Goal: Task Accomplishment & Management: Manage account settings

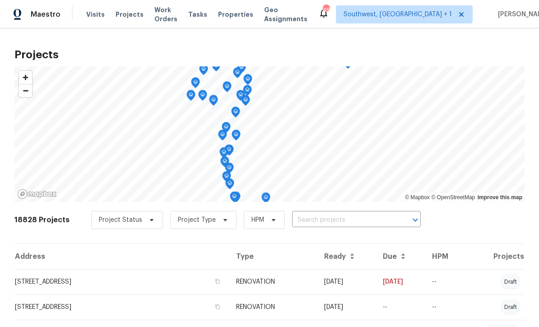
click at [323, 224] on input "text" at bounding box center [343, 220] width 103 height 14
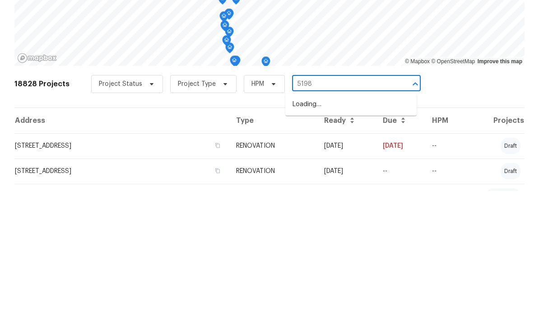
type input "5198"
click at [356, 233] on li "[STREET_ADDRESS][PERSON_NAME]" at bounding box center [350, 240] width 131 height 15
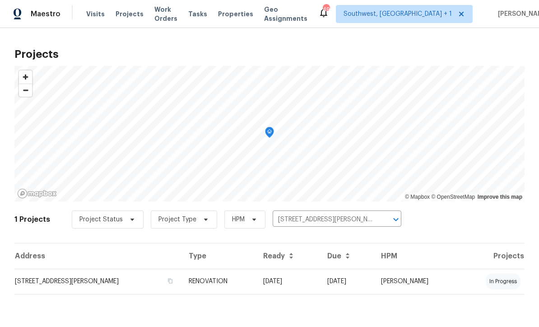
click at [289, 282] on td "[DATE]" at bounding box center [288, 281] width 64 height 25
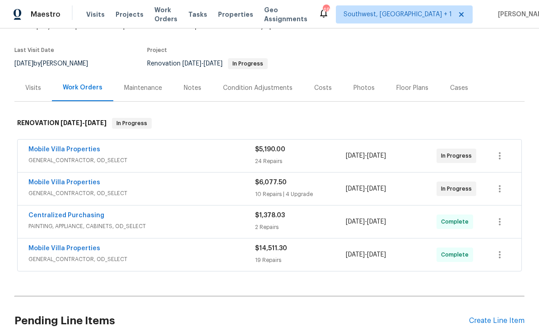
scroll to position [81, 0]
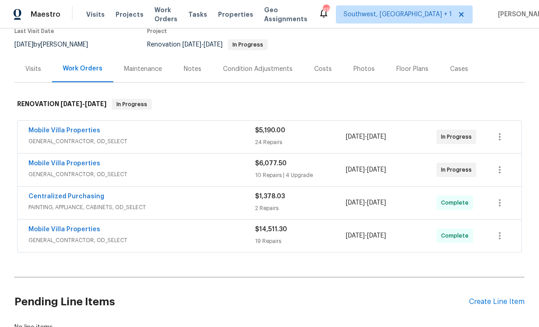
click at [74, 163] on link "Mobile Villa Properties" at bounding box center [64, 163] width 72 height 6
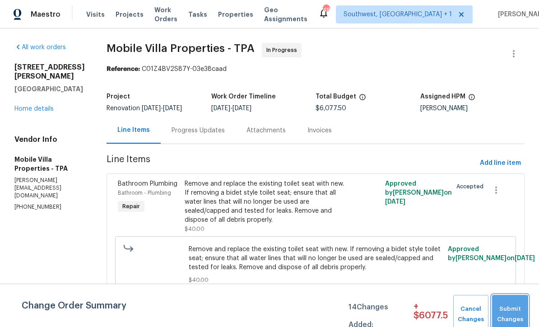
click at [513, 311] on span "Submit Changes" at bounding box center [509, 314] width 27 height 21
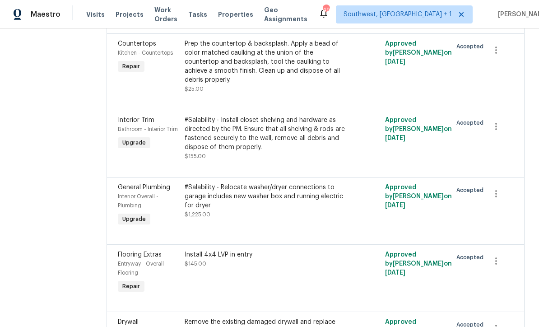
scroll to position [286, 0]
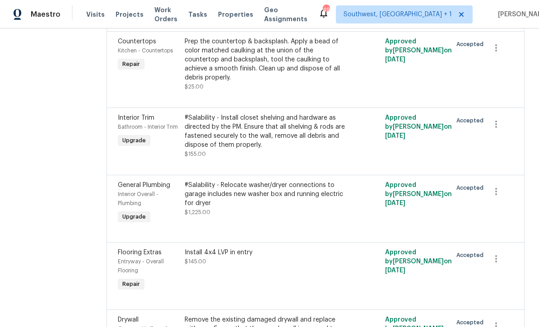
click at [295, 197] on div "#Salability - Relocate washer/dryer connections to garage includes new washer b…" at bounding box center [265, 193] width 161 height 27
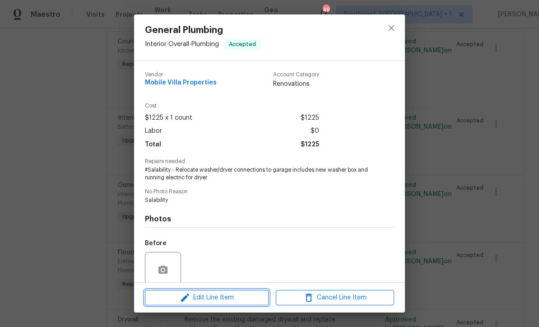
click at [221, 301] on span "Edit Line Item" at bounding box center [207, 297] width 118 height 11
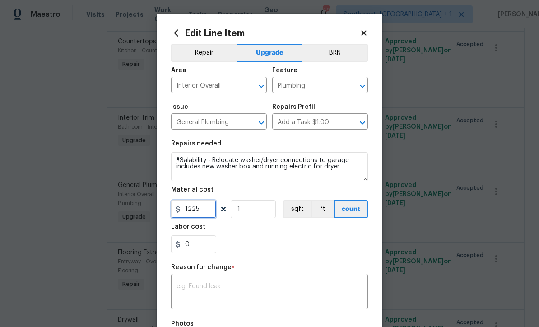
click at [212, 213] on input "1225" at bounding box center [193, 209] width 45 height 18
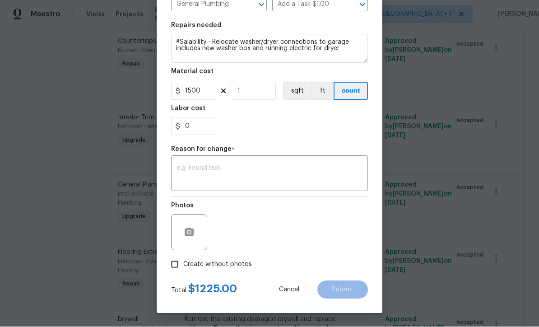
scroll to position [120, 0]
type input "1500"
click at [190, 173] on textarea at bounding box center [269, 174] width 186 height 19
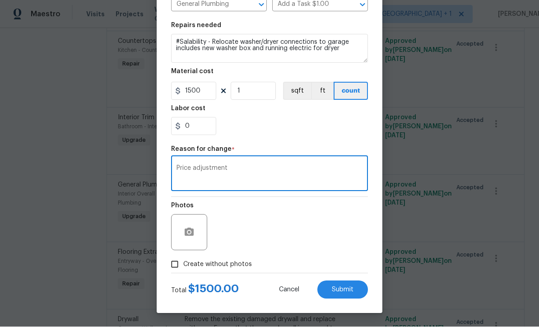
type textarea "Price adjustment"
click at [350, 293] on button "Submit" at bounding box center [342, 290] width 51 height 18
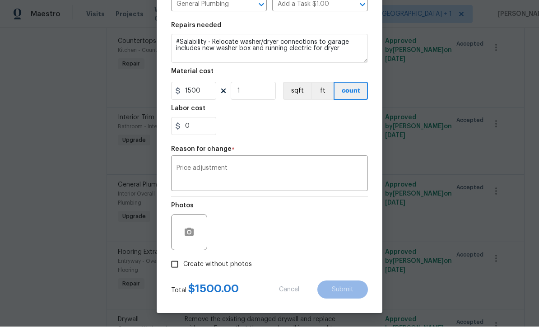
type input "1225"
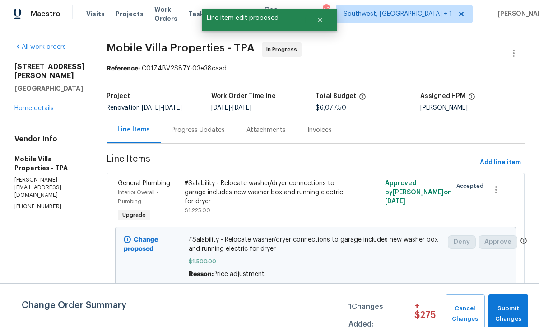
scroll to position [0, 0]
click at [513, 313] on span "Submit Changes" at bounding box center [508, 314] width 31 height 21
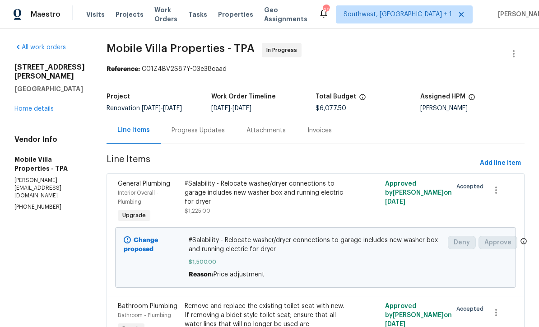
scroll to position [0, 0]
click at [22, 112] on link "Home details" at bounding box center [33, 109] width 39 height 6
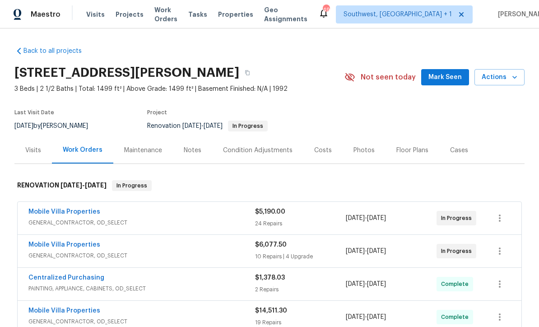
click at [35, 211] on link "Mobile Villa Properties" at bounding box center [64, 211] width 72 height 6
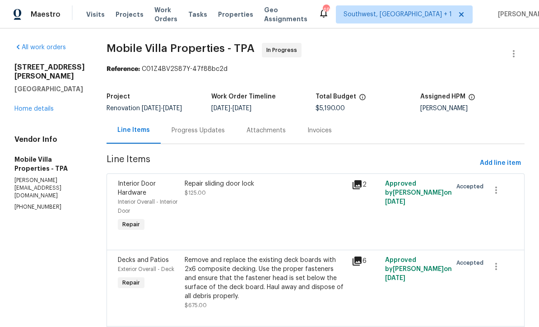
click at [20, 112] on link "Home details" at bounding box center [33, 109] width 39 height 6
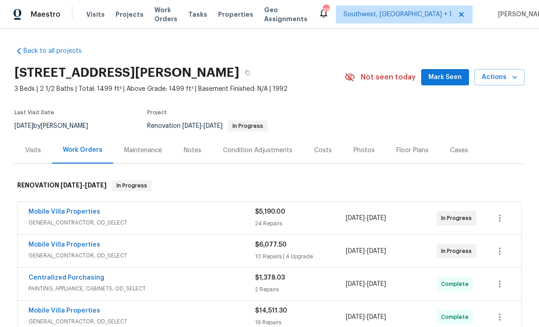
click at [91, 17] on span "Visits" at bounding box center [95, 14] width 18 height 9
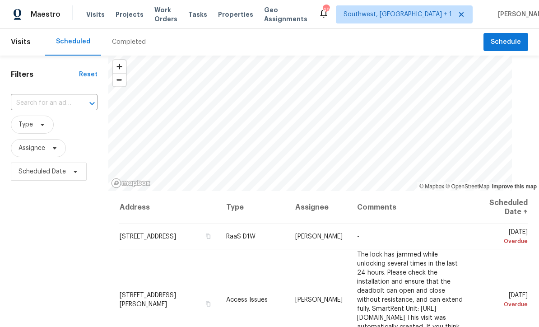
click at [35, 104] on input "text" at bounding box center [41, 103] width 61 height 14
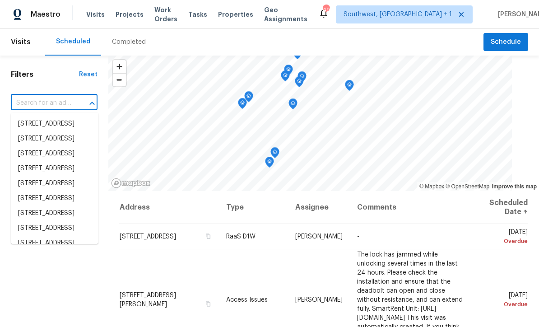
click at [34, 104] on input "text" at bounding box center [41, 103] width 61 height 14
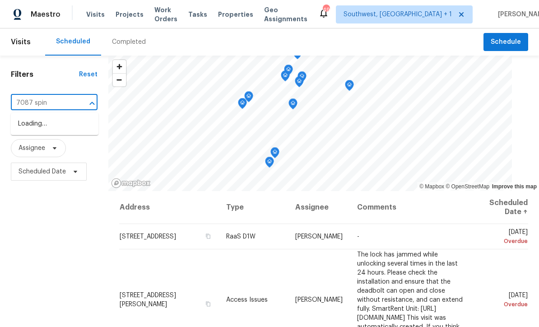
type input "7087 spinn"
click at [31, 123] on li "[STREET_ADDRESS]" at bounding box center [55, 123] width 88 height 15
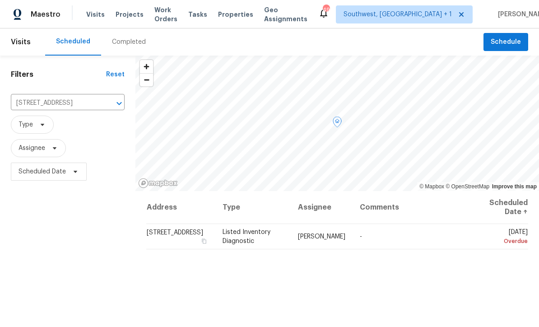
click at [0, 0] on icon at bounding box center [0, 0] width 0 height 0
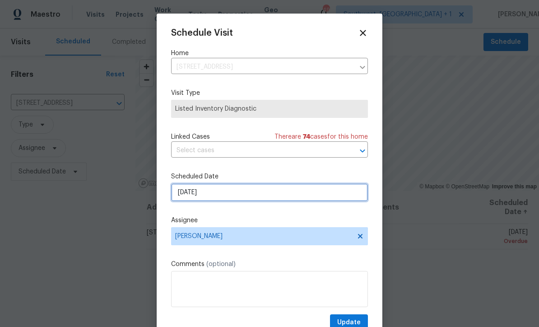
click at [243, 194] on input "[DATE]" at bounding box center [269, 192] width 197 height 18
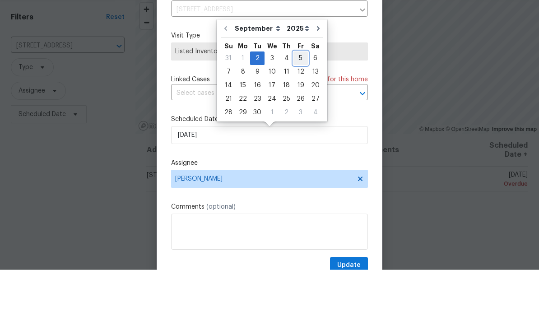
click at [298, 109] on div "5" at bounding box center [300, 115] width 14 height 13
type input "[DATE]"
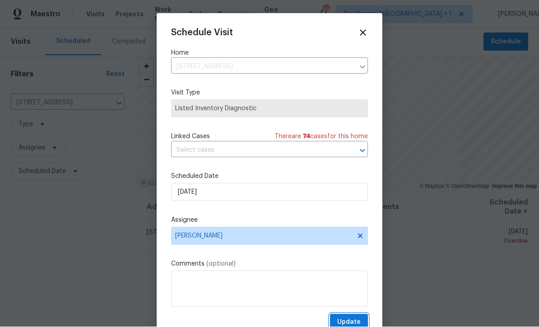
click at [348, 322] on span "Update" at bounding box center [348, 322] width 23 height 11
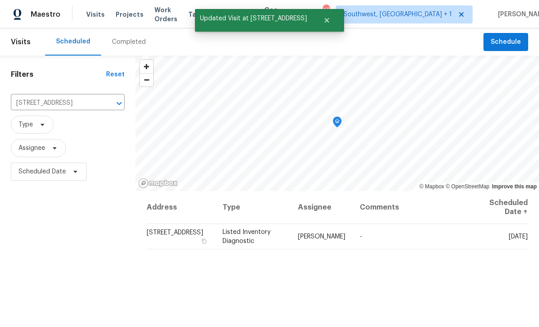
click at [43, 96] on input "[STREET_ADDRESS]" at bounding box center [55, 103] width 88 height 14
type input "1019 deer"
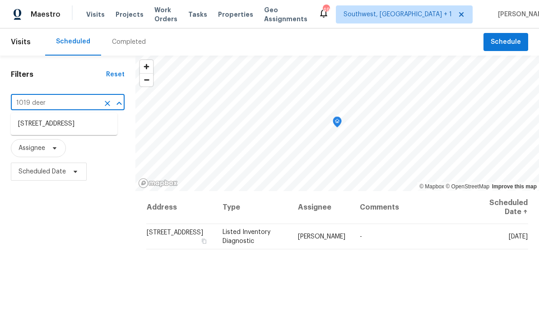
click at [33, 116] on li "[STREET_ADDRESS]" at bounding box center [64, 123] width 106 height 15
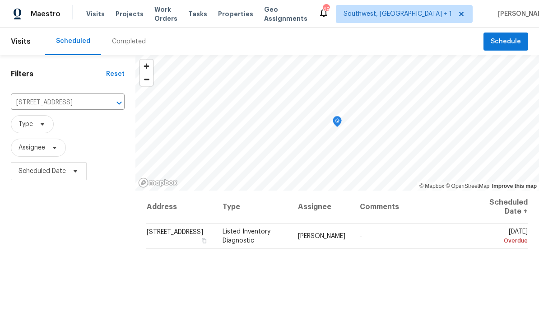
scroll to position [0, 0]
click at [0, 0] on icon at bounding box center [0, 0] width 0 height 0
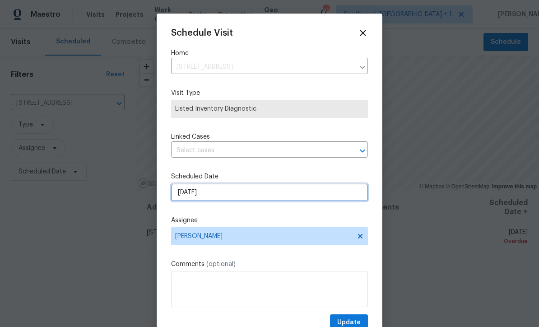
click at [224, 197] on input "[DATE]" at bounding box center [269, 192] width 197 height 18
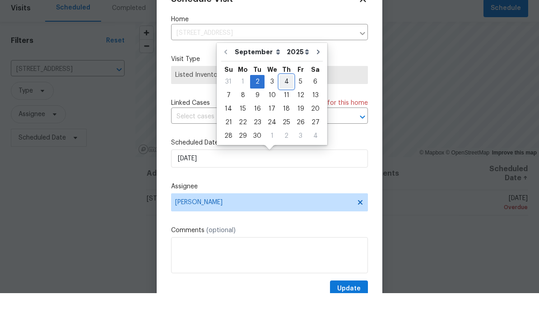
click at [284, 109] on div "4" at bounding box center [286, 115] width 14 height 13
type input "[DATE]"
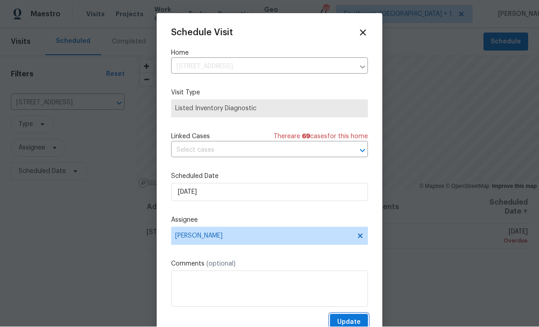
click at [351, 323] on span "Update" at bounding box center [348, 322] width 23 height 11
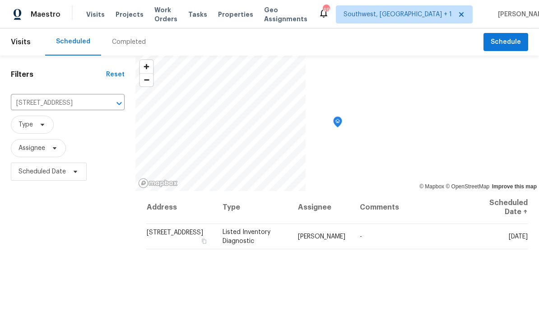
scroll to position [0, 0]
click at [43, 106] on input "[STREET_ADDRESS]" at bounding box center [55, 103] width 88 height 14
type input "2413 riv"
click at [27, 126] on li "[STREET_ADDRESS]" at bounding box center [67, 123] width 113 height 15
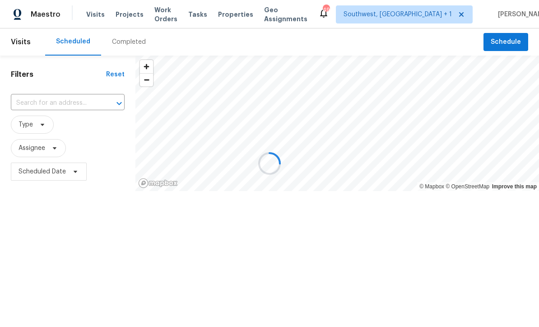
type input "[STREET_ADDRESS]"
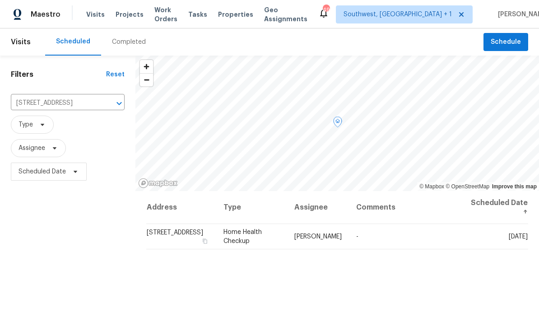
click at [0, 0] on icon at bounding box center [0, 0] width 0 height 0
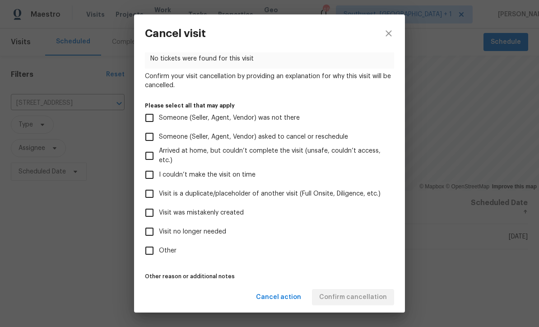
scroll to position [47, 0]
click at [151, 235] on input "Visit no longer needed" at bounding box center [149, 231] width 19 height 19
checkbox input "true"
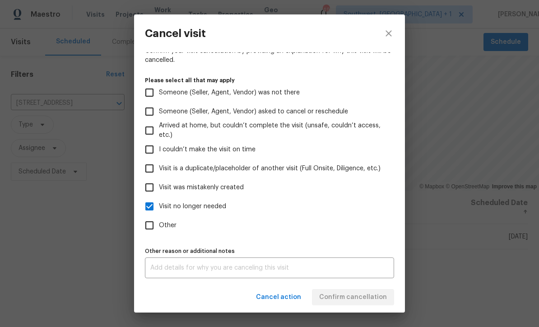
scroll to position [76, 0]
click at [281, 270] on textarea at bounding box center [269, 267] width 238 height 6
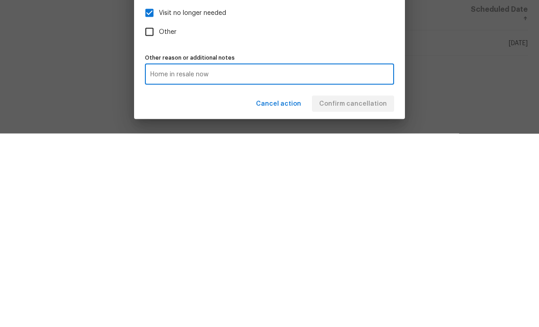
type textarea "Home in resale now"
click at [149, 197] on input "Visit no longer needed" at bounding box center [149, 206] width 19 height 19
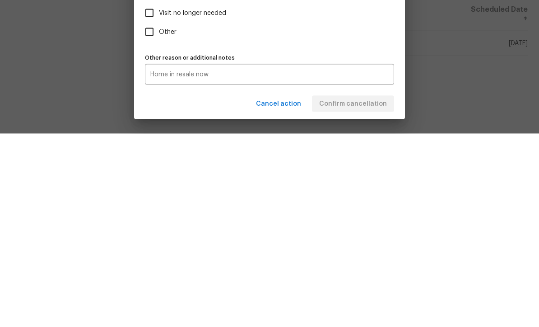
scroll to position [30, 0]
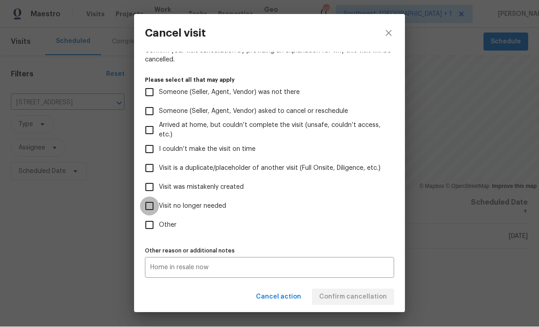
click at [150, 203] on input "Visit no longer needed" at bounding box center [149, 206] width 19 height 19
checkbox input "true"
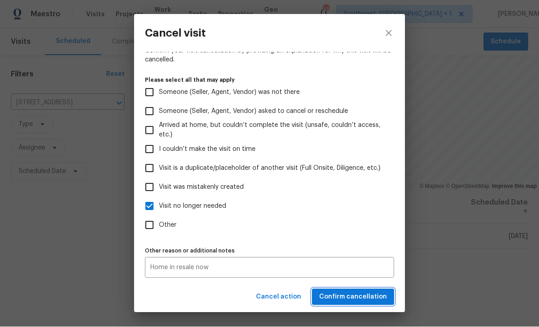
click at [364, 298] on span "Confirm cancellation" at bounding box center [353, 296] width 68 height 11
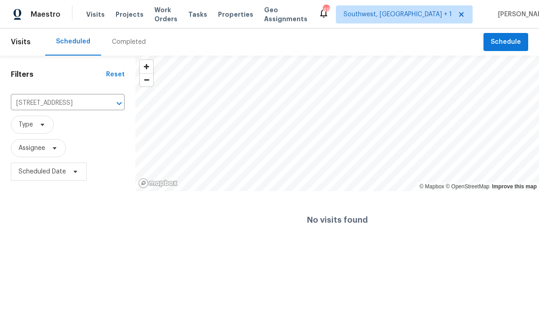
click at [46, 103] on input "[STREET_ADDRESS]" at bounding box center [55, 103] width 88 height 14
type input "6223 sp"
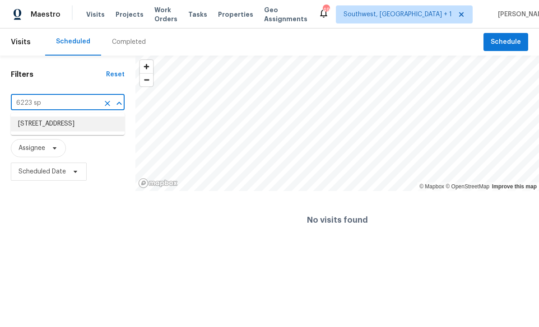
click at [40, 125] on li "[STREET_ADDRESS]" at bounding box center [68, 123] width 114 height 15
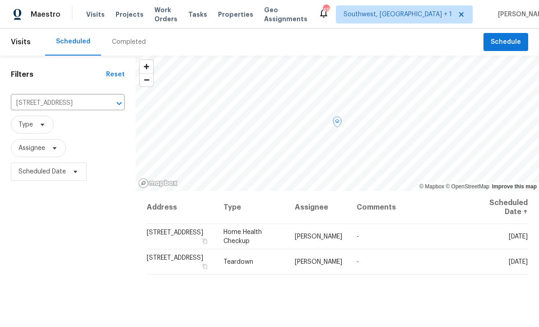
click at [0, 0] on icon at bounding box center [0, 0] width 0 height 0
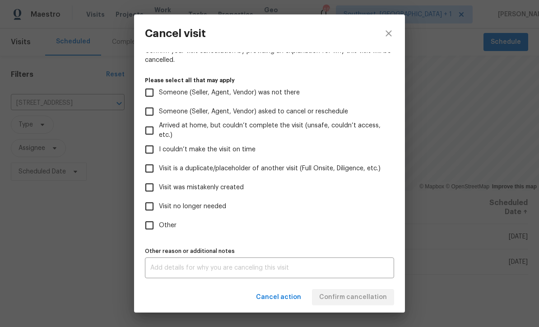
scroll to position [76, 0]
click at [259, 270] on textarea at bounding box center [269, 267] width 238 height 6
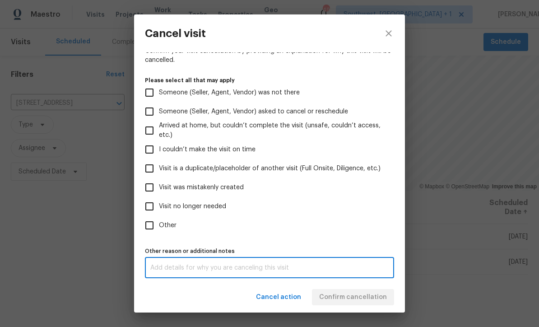
scroll to position [7, 0]
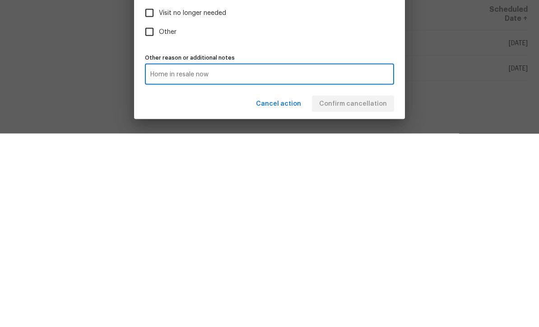
type textarea "Home in resale now"
click at [151, 197] on input "Visit no longer needed" at bounding box center [149, 206] width 19 height 19
checkbox input "true"
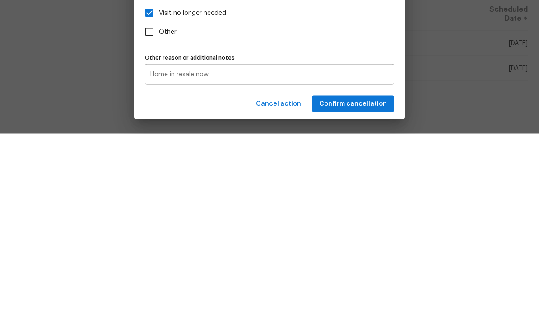
scroll to position [30, 0]
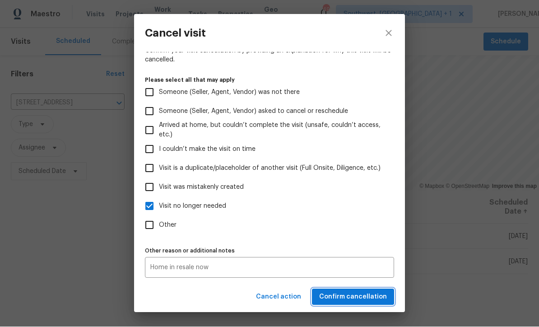
click at [360, 296] on span "Confirm cancellation" at bounding box center [353, 296] width 68 height 11
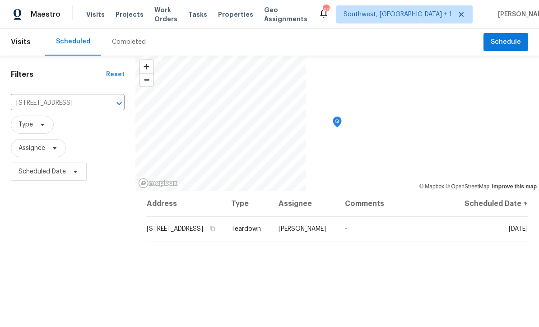
scroll to position [0, 0]
click at [46, 106] on input "[STREET_ADDRESS]" at bounding box center [55, 103] width 88 height 14
type input "851 placid"
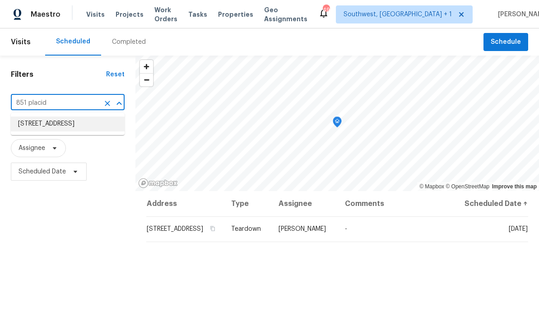
click at [44, 123] on li "[STREET_ADDRESS]" at bounding box center [68, 123] width 114 height 15
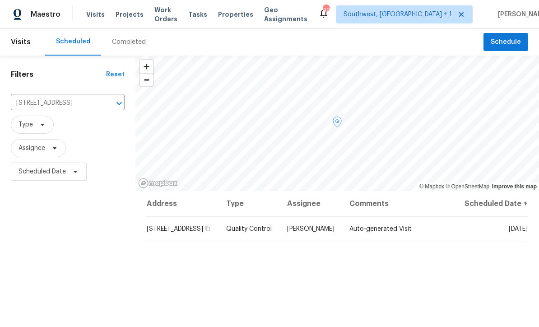
click at [0, 0] on icon at bounding box center [0, 0] width 0 height 0
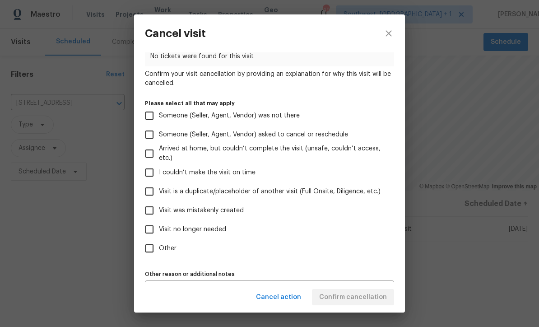
scroll to position [49, 0]
click at [147, 214] on input "Visit was mistakenly created" at bounding box center [149, 210] width 19 height 19
checkbox input "true"
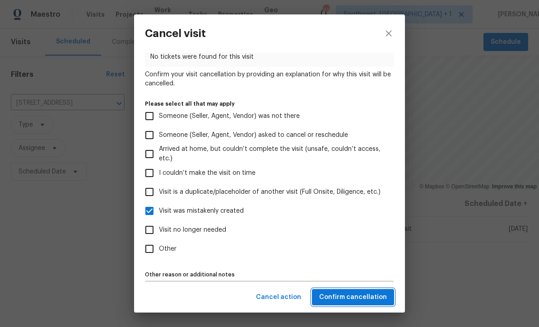
click at [376, 301] on span "Confirm cancellation" at bounding box center [353, 296] width 68 height 11
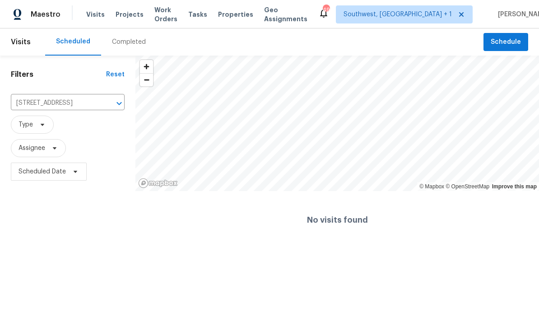
click at [124, 18] on span "Projects" at bounding box center [129, 14] width 28 height 9
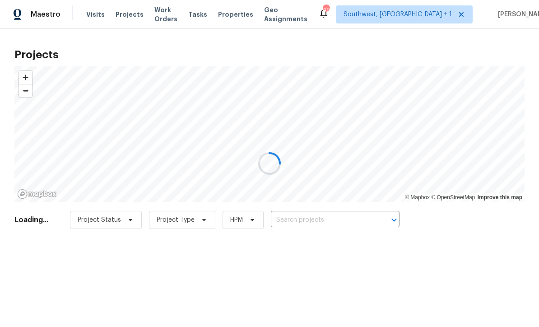
click at [332, 219] on div at bounding box center [269, 163] width 539 height 327
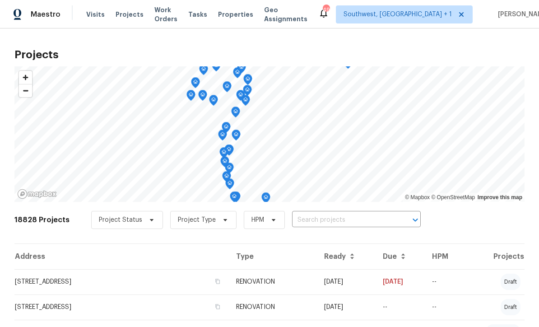
click at [324, 222] on input "text" at bounding box center [343, 220] width 103 height 14
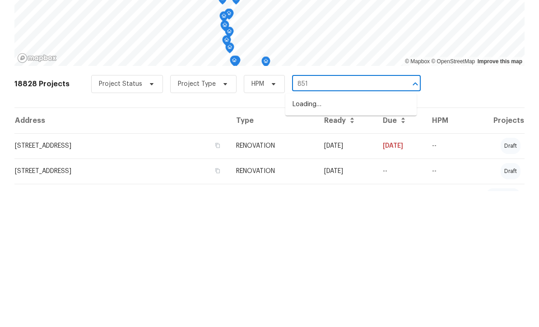
type input "851 p"
click at [350, 248] on li "[STREET_ADDRESS]" at bounding box center [350, 255] width 131 height 15
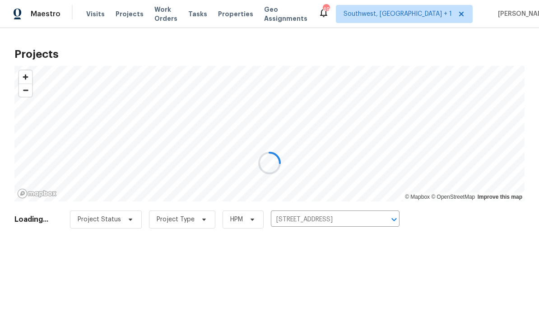
scroll to position [0, 0]
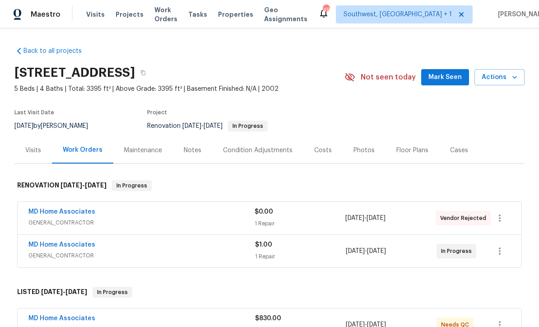
click at [186, 153] on div "Notes" at bounding box center [193, 150] width 18 height 9
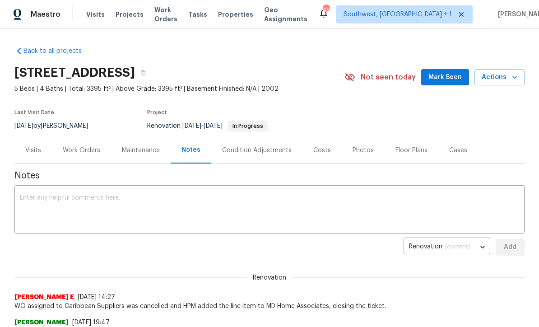
click at [294, 201] on textarea at bounding box center [269, 210] width 499 height 32
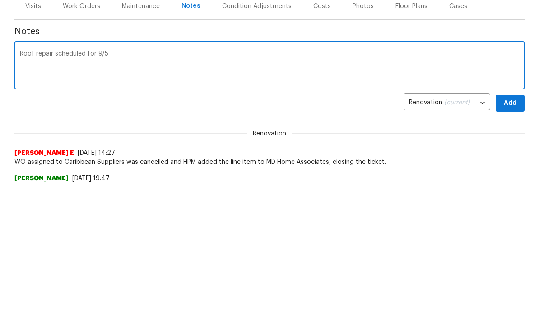
type textarea "Roof repair scheduled for 9/5"
click at [516, 241] on span "Add" at bounding box center [510, 246] width 14 height 11
